Goal: Task Accomplishment & Management: Use online tool/utility

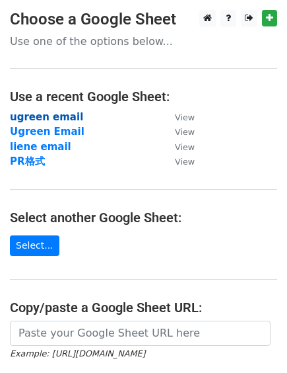
click at [59, 115] on strong "ugreen email" at bounding box center [46, 117] width 73 height 12
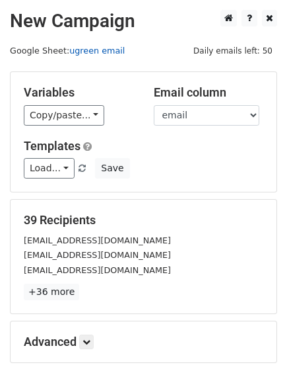
click at [106, 55] on link "ugreen email" at bounding box center [96, 51] width 55 height 10
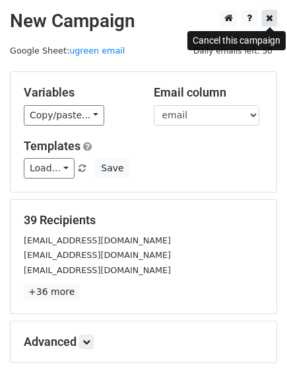
click at [273, 15] on icon at bounding box center [269, 17] width 7 height 9
click at [269, 18] on icon at bounding box center [269, 17] width 7 height 9
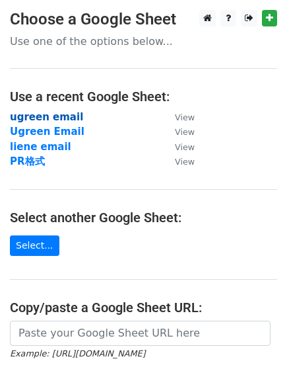
click at [70, 116] on strong "ugreen email" at bounding box center [46, 117] width 73 height 12
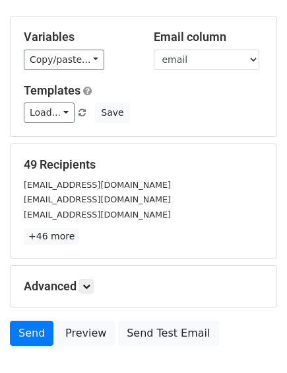
scroll to position [137, 0]
